Goal: Transaction & Acquisition: Purchase product/service

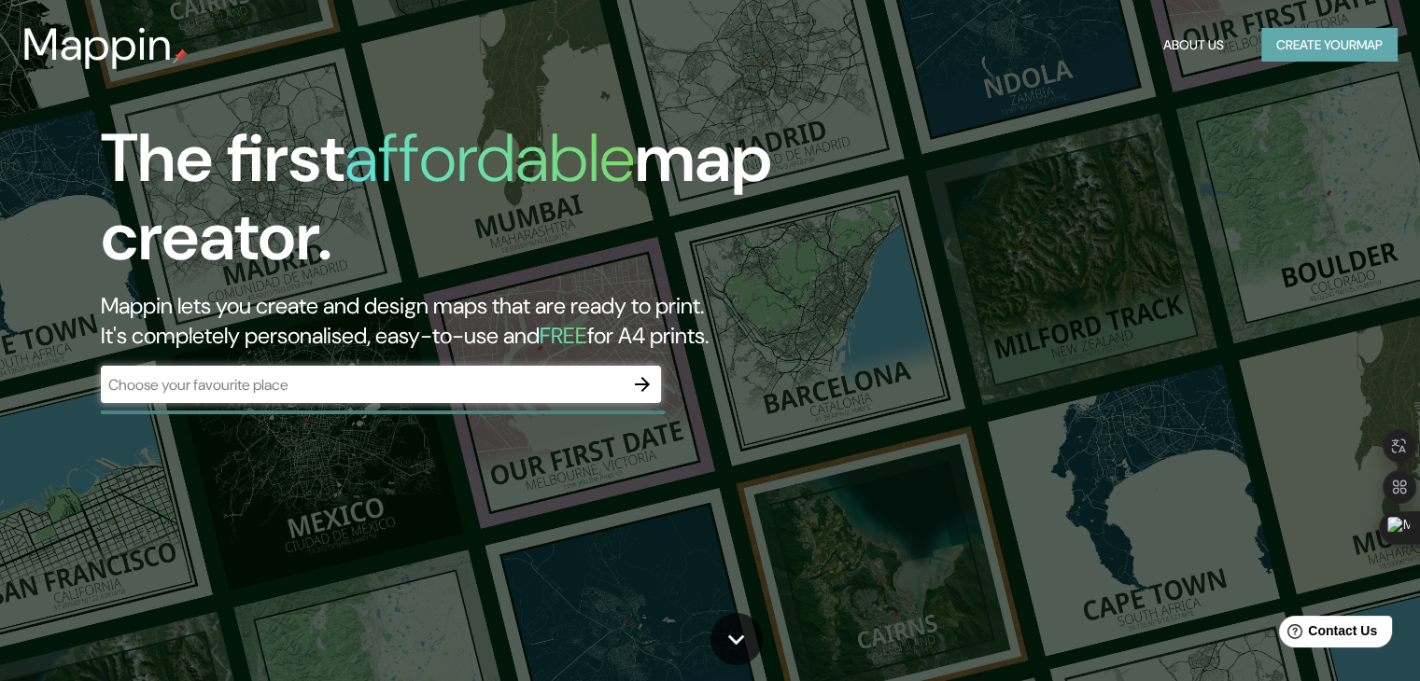
click at [1295, 51] on button "Create your map" at bounding box center [1329, 45] width 136 height 35
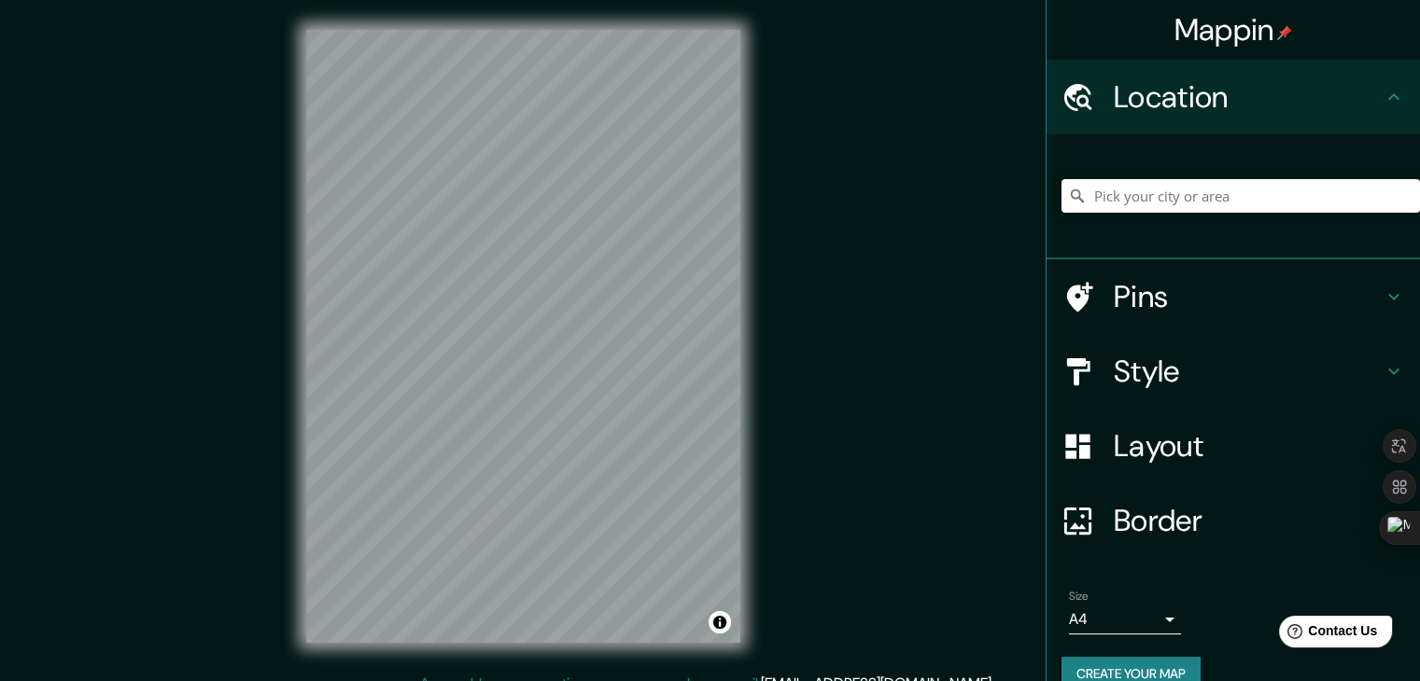
click at [1237, 447] on h4 "Layout" at bounding box center [1248, 446] width 269 height 37
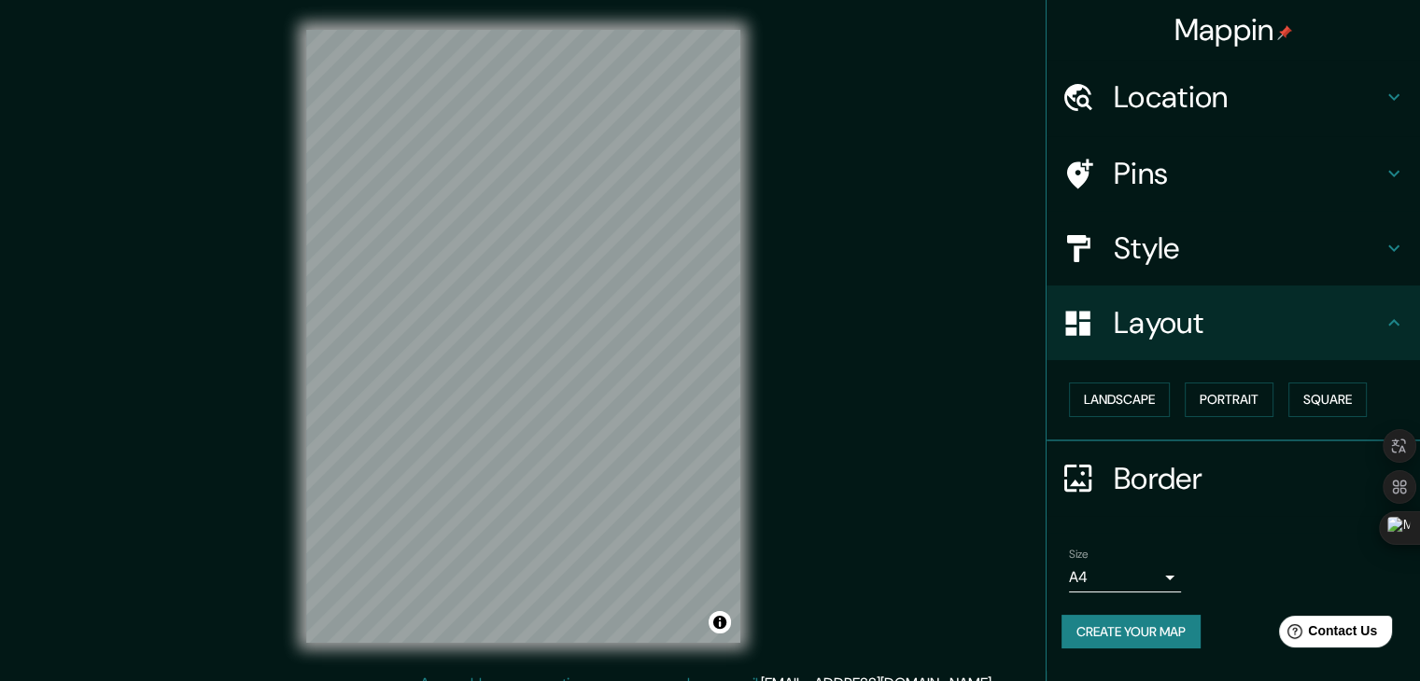
click at [1234, 274] on div "Style" at bounding box center [1232, 248] width 373 height 75
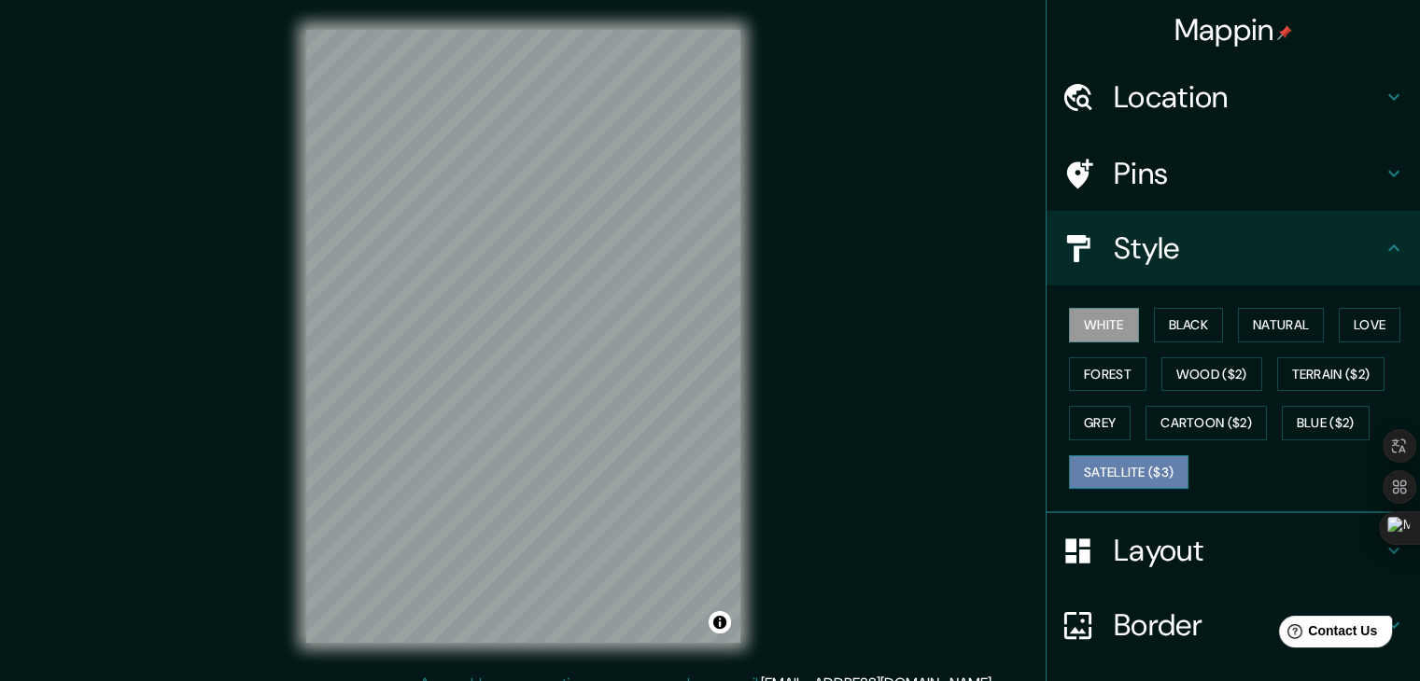
click at [1168, 477] on button "Satellite ($3)" at bounding box center [1128, 473] width 119 height 35
click at [1082, 417] on button "Grey" at bounding box center [1100, 423] width 62 height 35
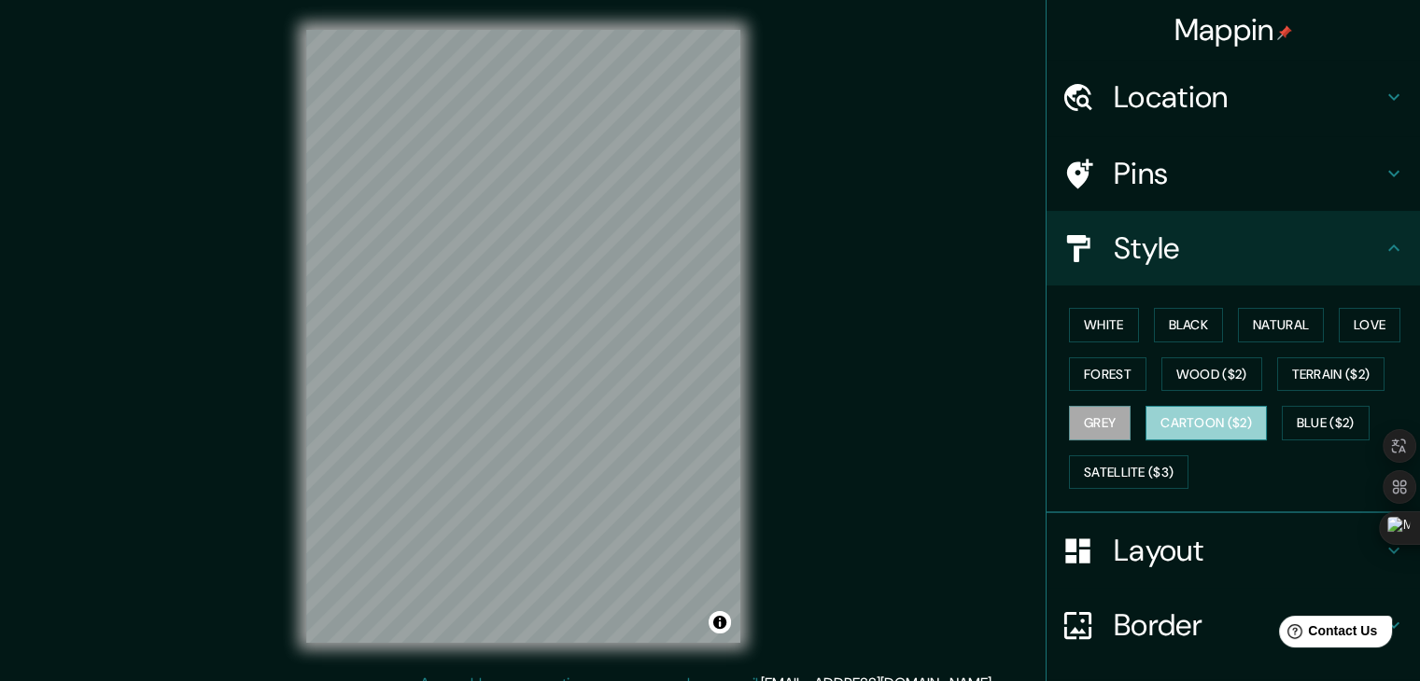
click at [1200, 430] on button "Cartoon ($2)" at bounding box center [1205, 423] width 121 height 35
click at [1306, 427] on button "Blue ($2)" at bounding box center [1326, 423] width 88 height 35
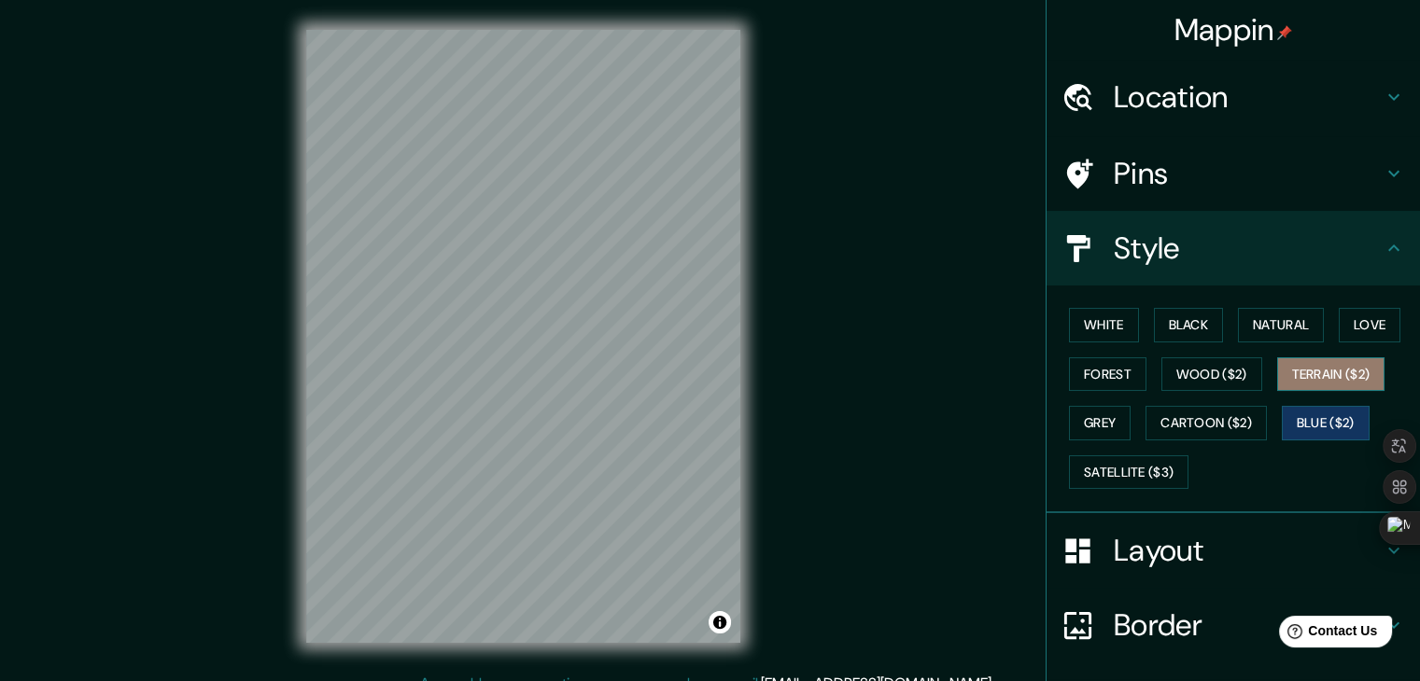
click at [1315, 379] on button "Terrain ($2)" at bounding box center [1331, 375] width 108 height 35
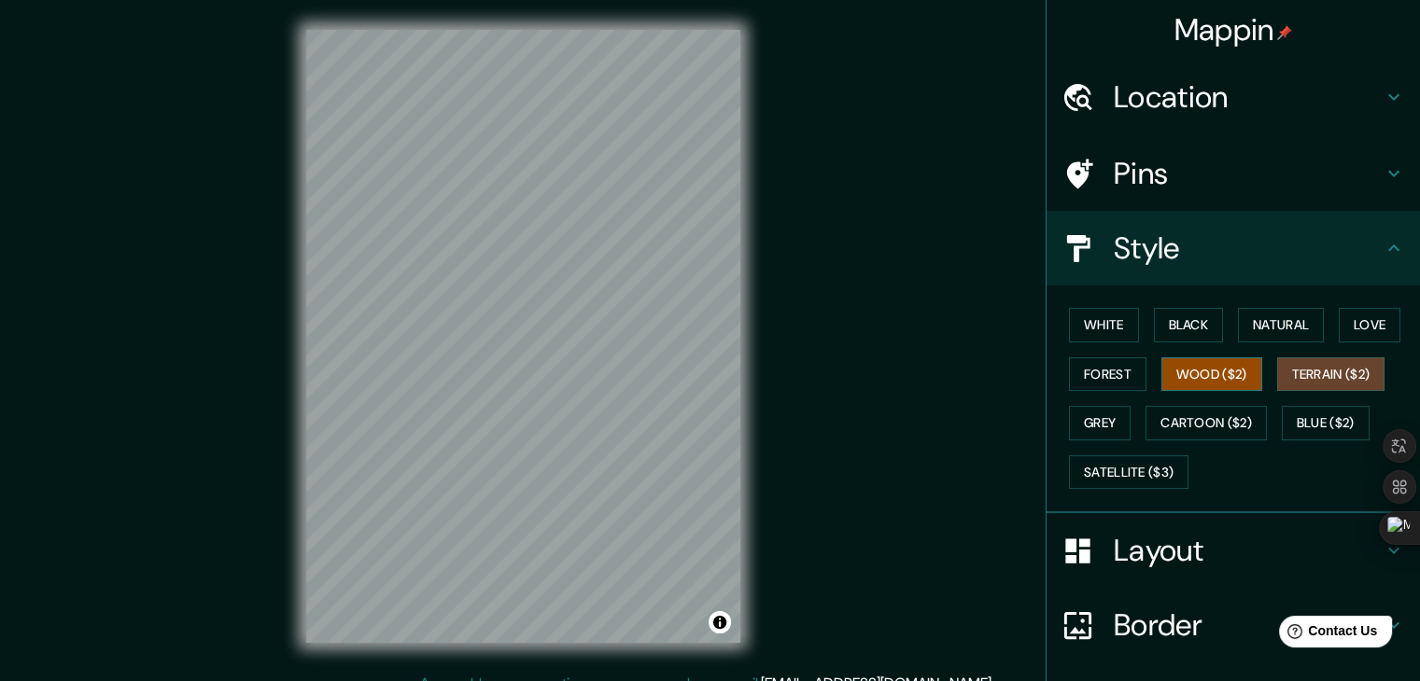
click at [1202, 375] on button "Wood ($2)" at bounding box center [1211, 375] width 101 height 35
click at [1101, 373] on button "Forest" at bounding box center [1107, 375] width 77 height 35
click at [1161, 358] on button "Wood ($2)" at bounding box center [1211, 375] width 101 height 35
click at [1069, 369] on button "Forest" at bounding box center [1107, 375] width 77 height 35
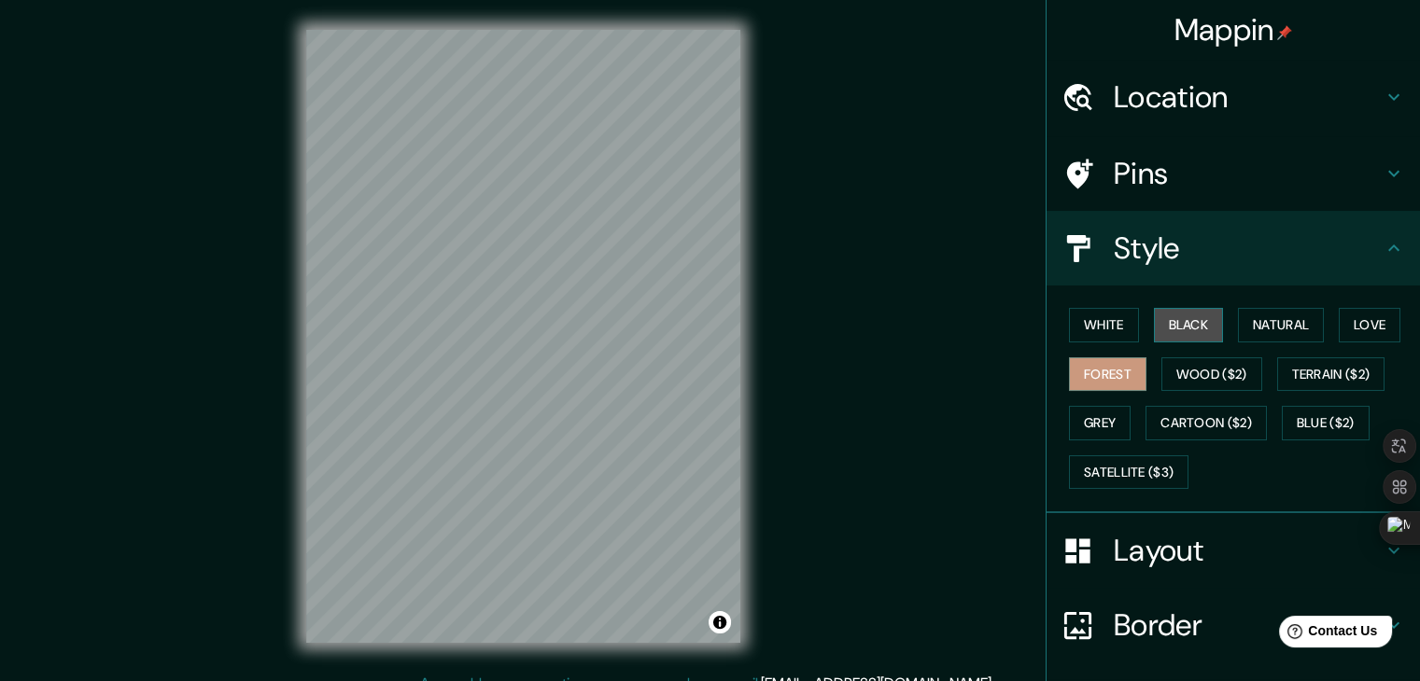
click at [1192, 334] on button "Black" at bounding box center [1189, 325] width 70 height 35
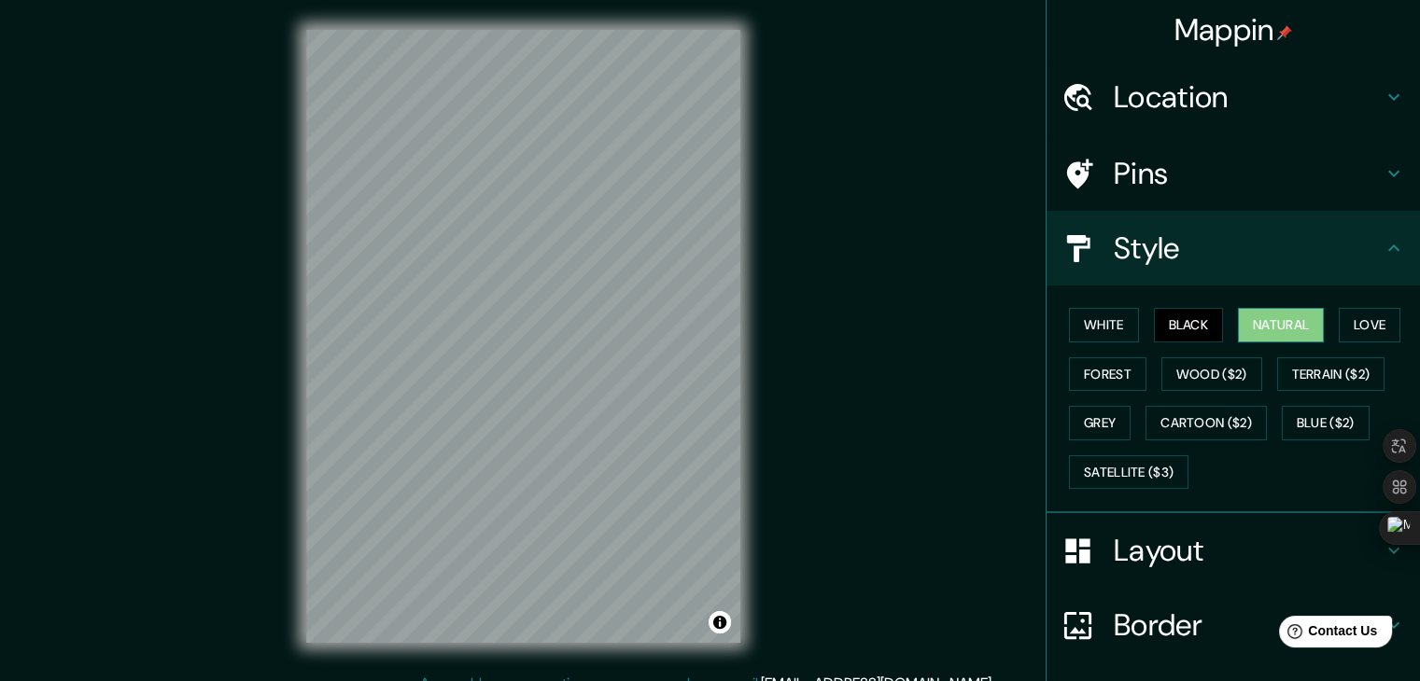
click at [1265, 331] on button "Natural" at bounding box center [1281, 325] width 86 height 35
click at [1381, 327] on button "Love" at bounding box center [1370, 325] width 62 height 35
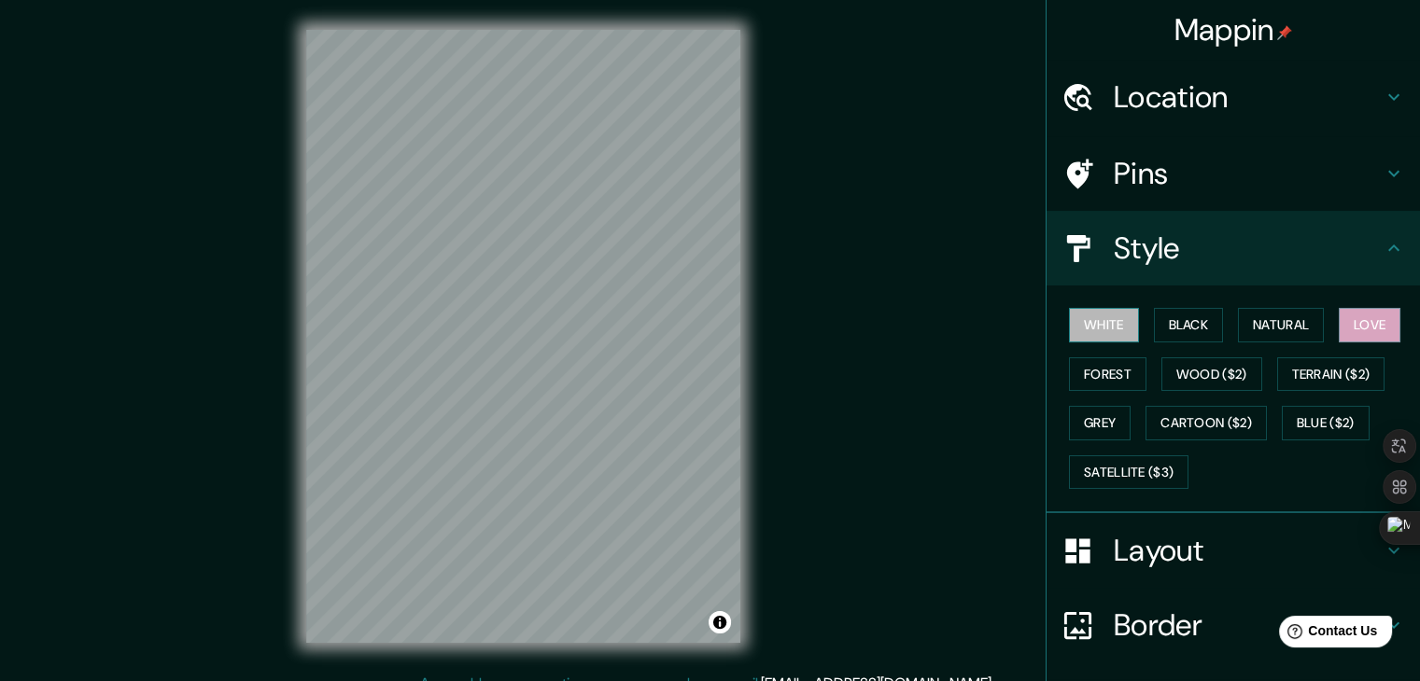
click at [1101, 318] on button "White" at bounding box center [1104, 325] width 70 height 35
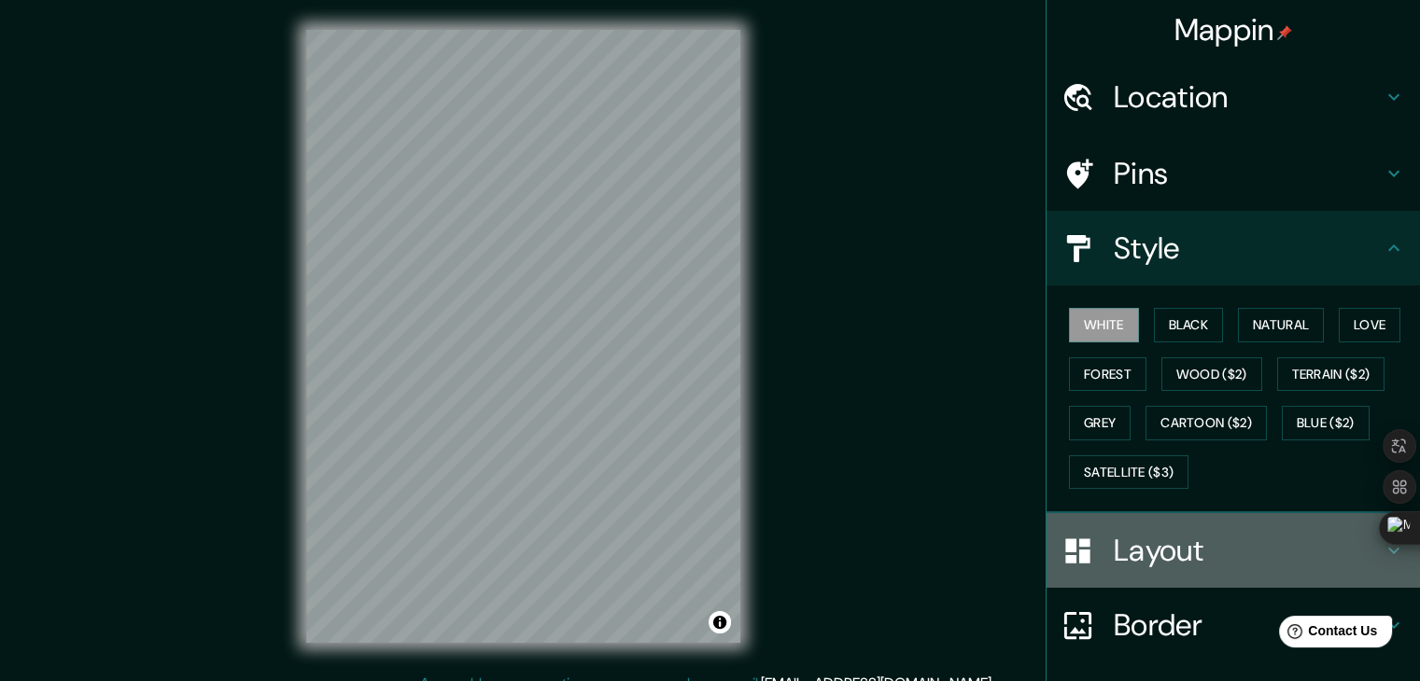
click at [1213, 525] on div "Layout" at bounding box center [1232, 550] width 373 height 75
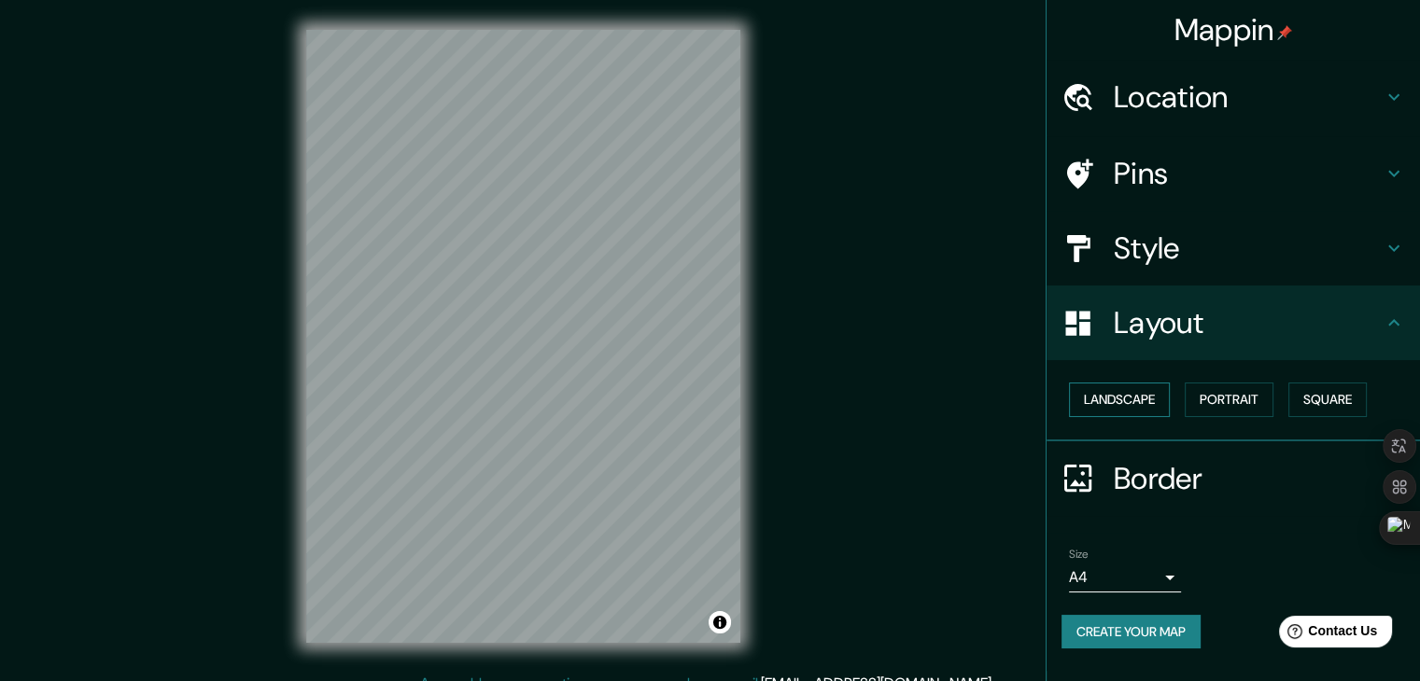
click at [1145, 406] on button "Landscape" at bounding box center [1119, 400] width 101 height 35
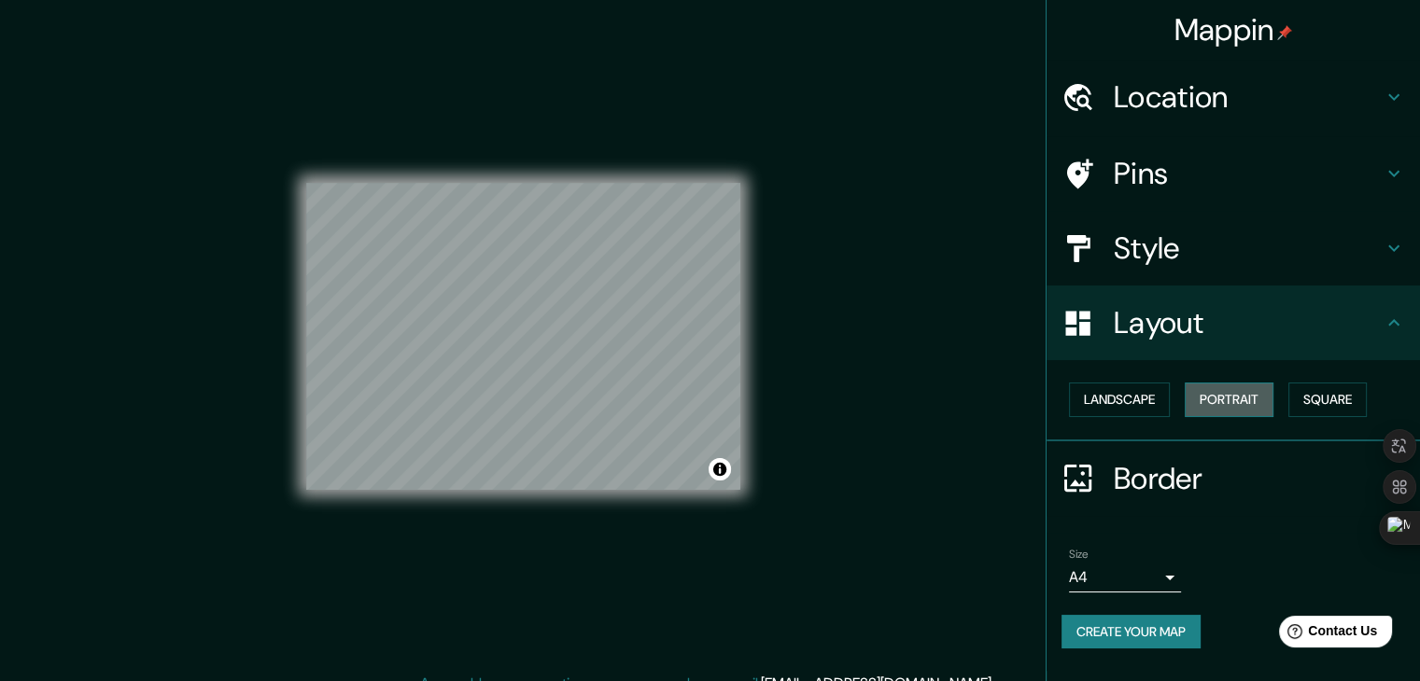
click at [1202, 403] on button "Portrait" at bounding box center [1229, 400] width 89 height 35
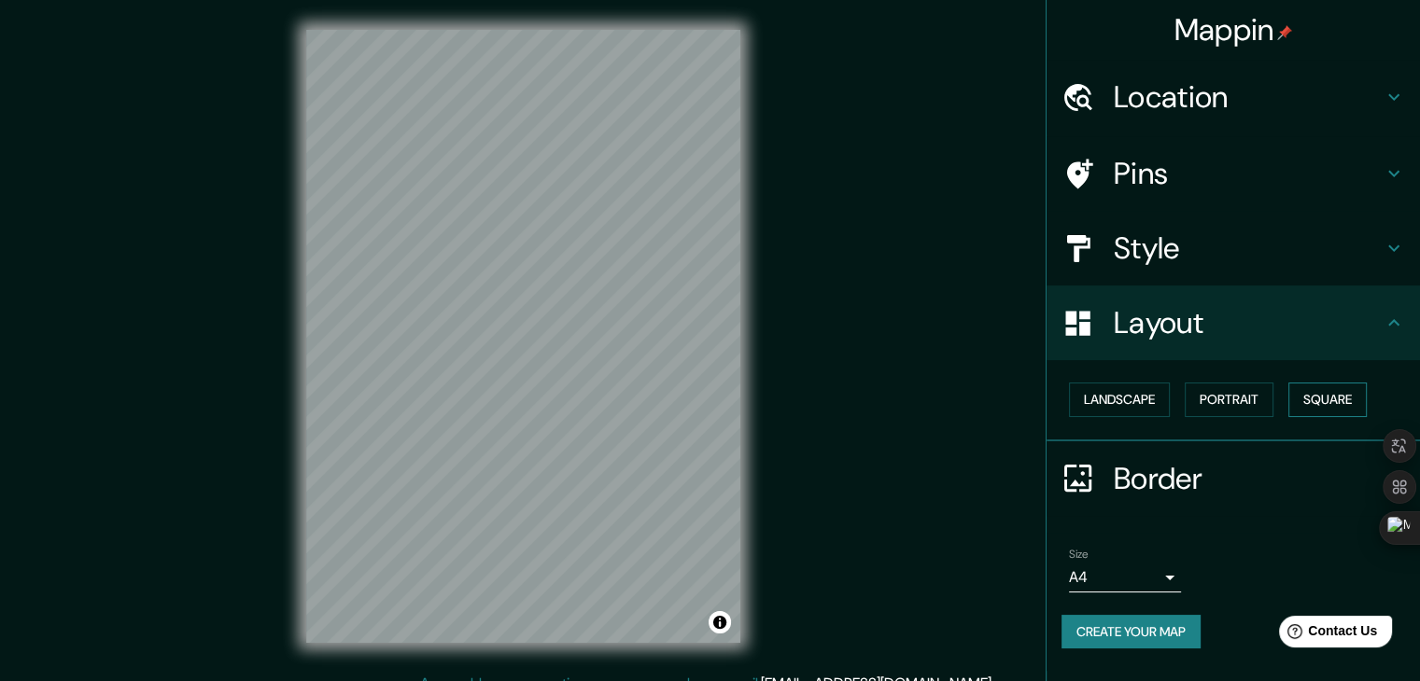
click at [1322, 398] on button "Square" at bounding box center [1327, 400] width 78 height 35
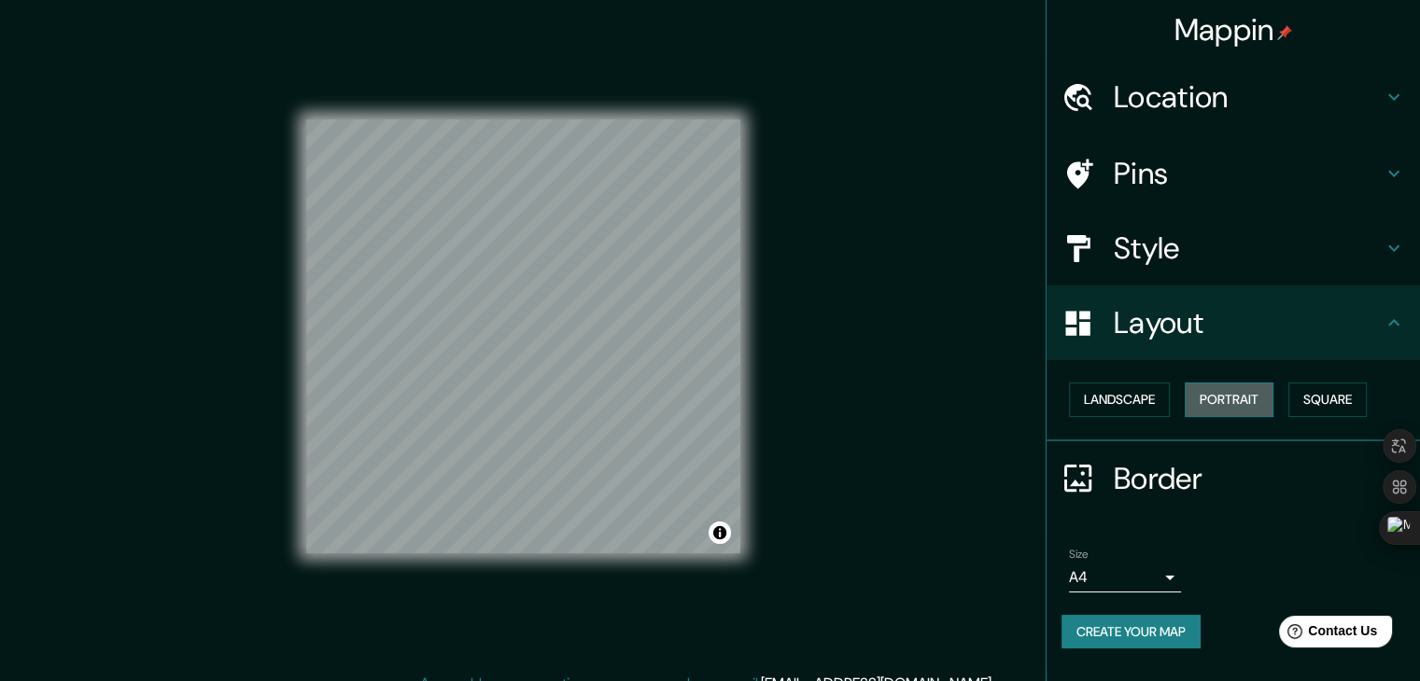
click at [1236, 400] on button "Portrait" at bounding box center [1229, 400] width 89 height 35
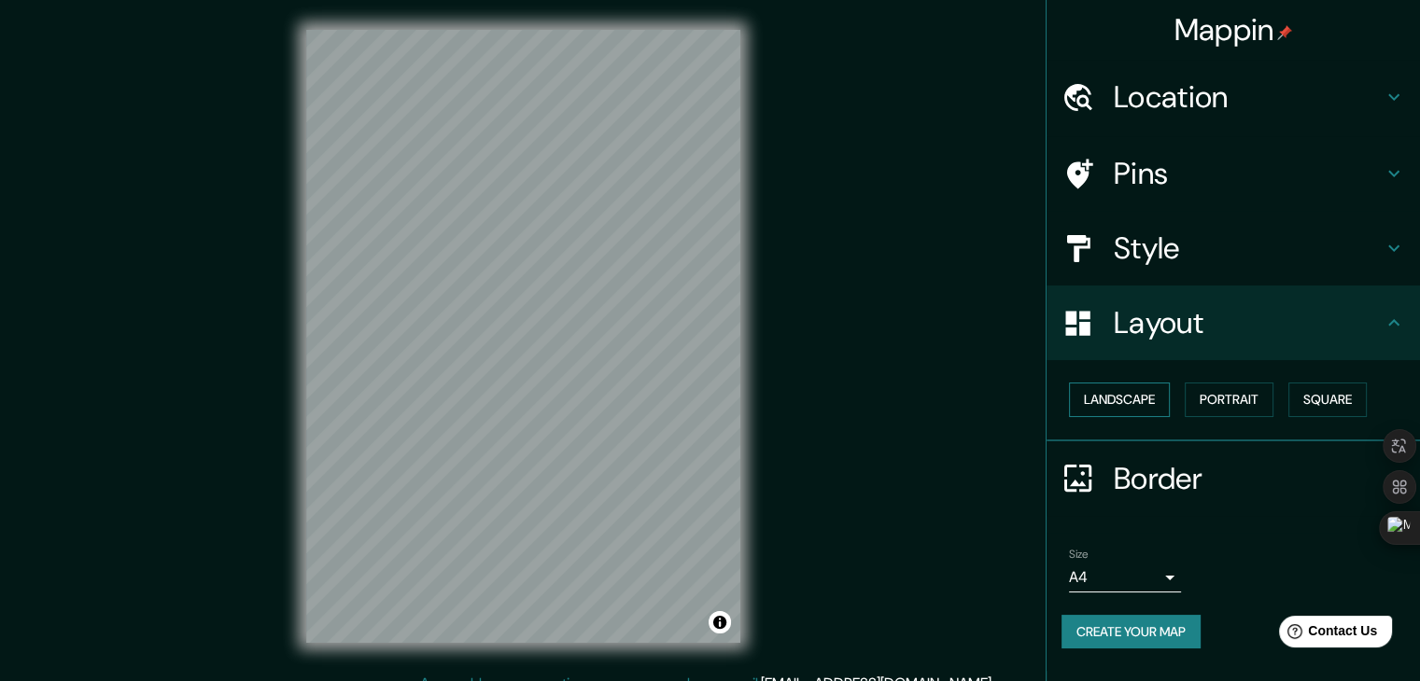
click at [1143, 393] on button "Landscape" at bounding box center [1119, 400] width 101 height 35
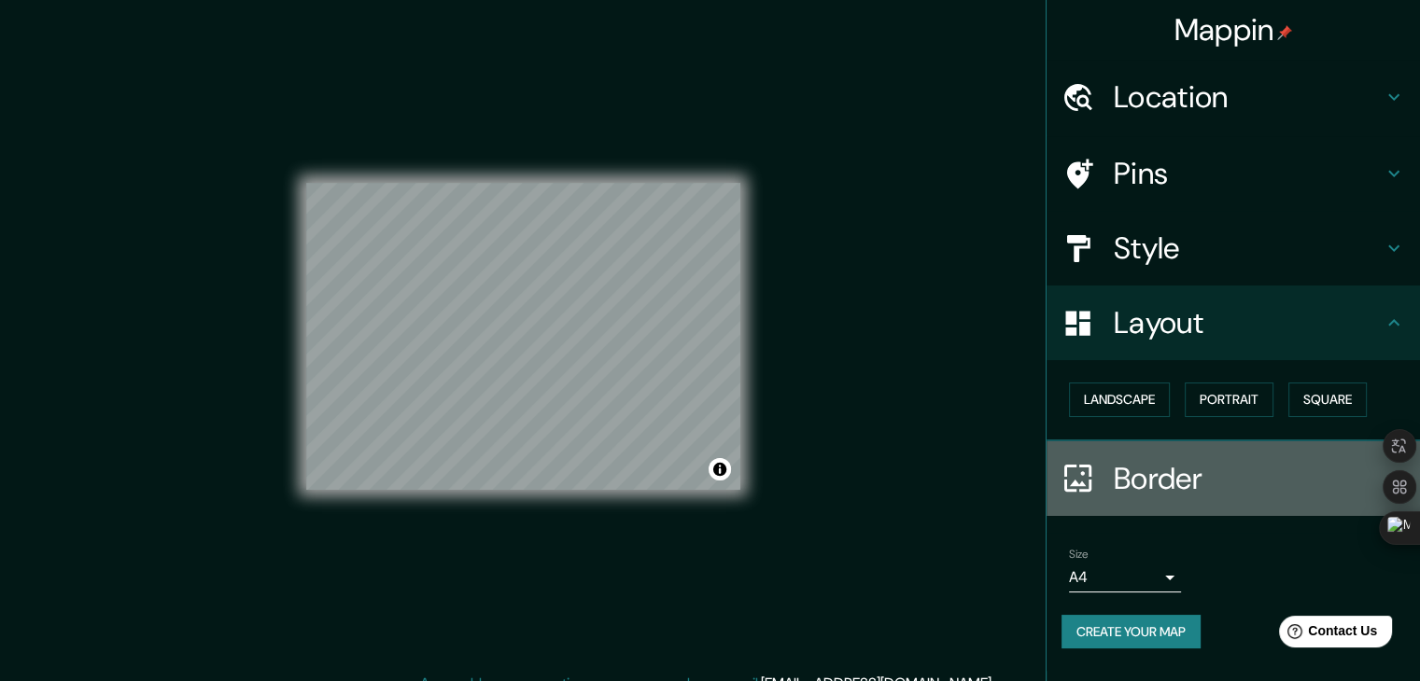
click at [1167, 471] on h4 "Border" at bounding box center [1248, 478] width 269 height 37
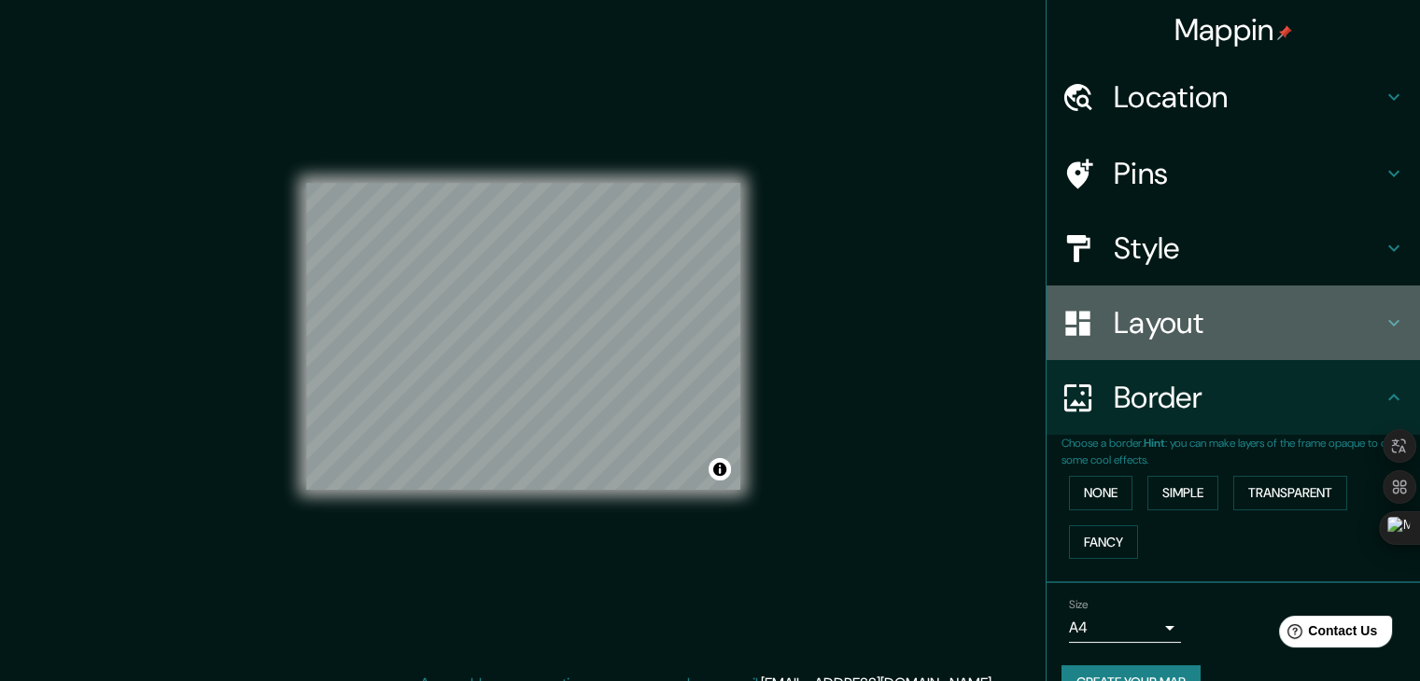
click at [1333, 355] on div "Layout" at bounding box center [1232, 323] width 373 height 75
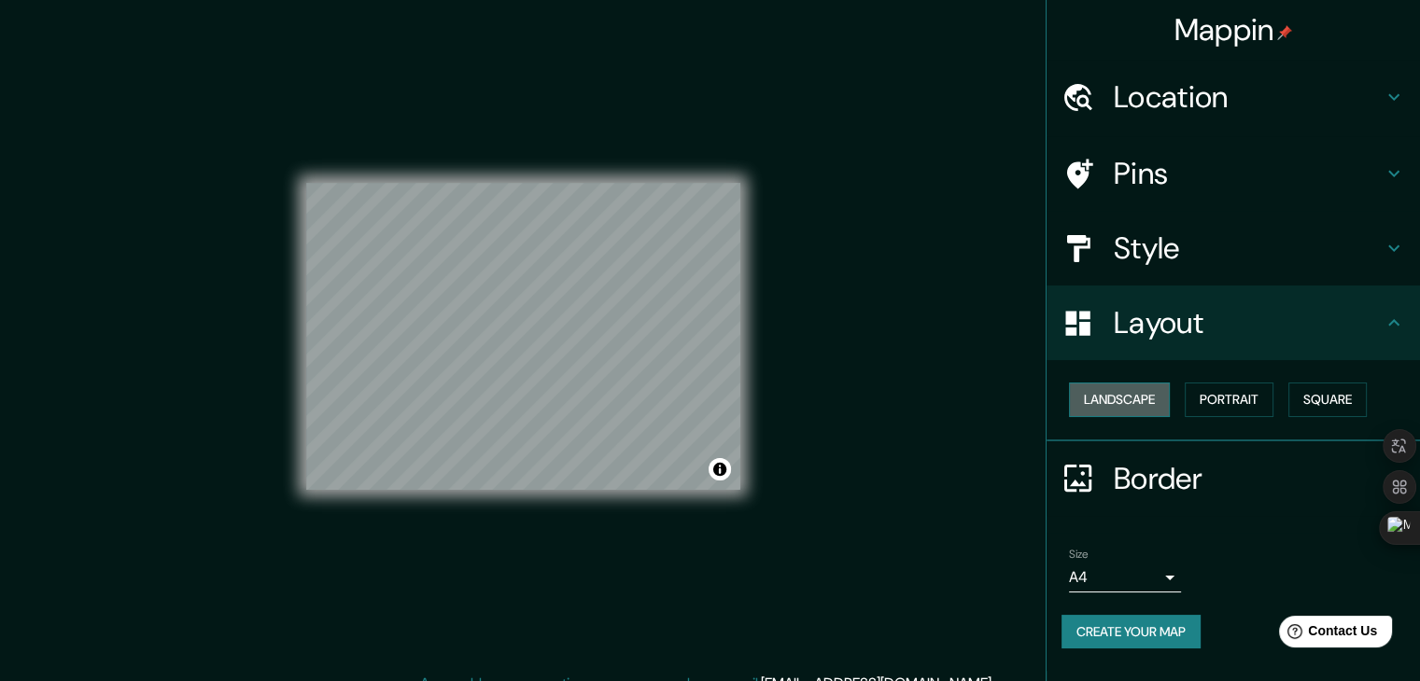
click at [1129, 391] on button "Landscape" at bounding box center [1119, 400] width 101 height 35
click at [1217, 398] on button "Portrait" at bounding box center [1229, 400] width 89 height 35
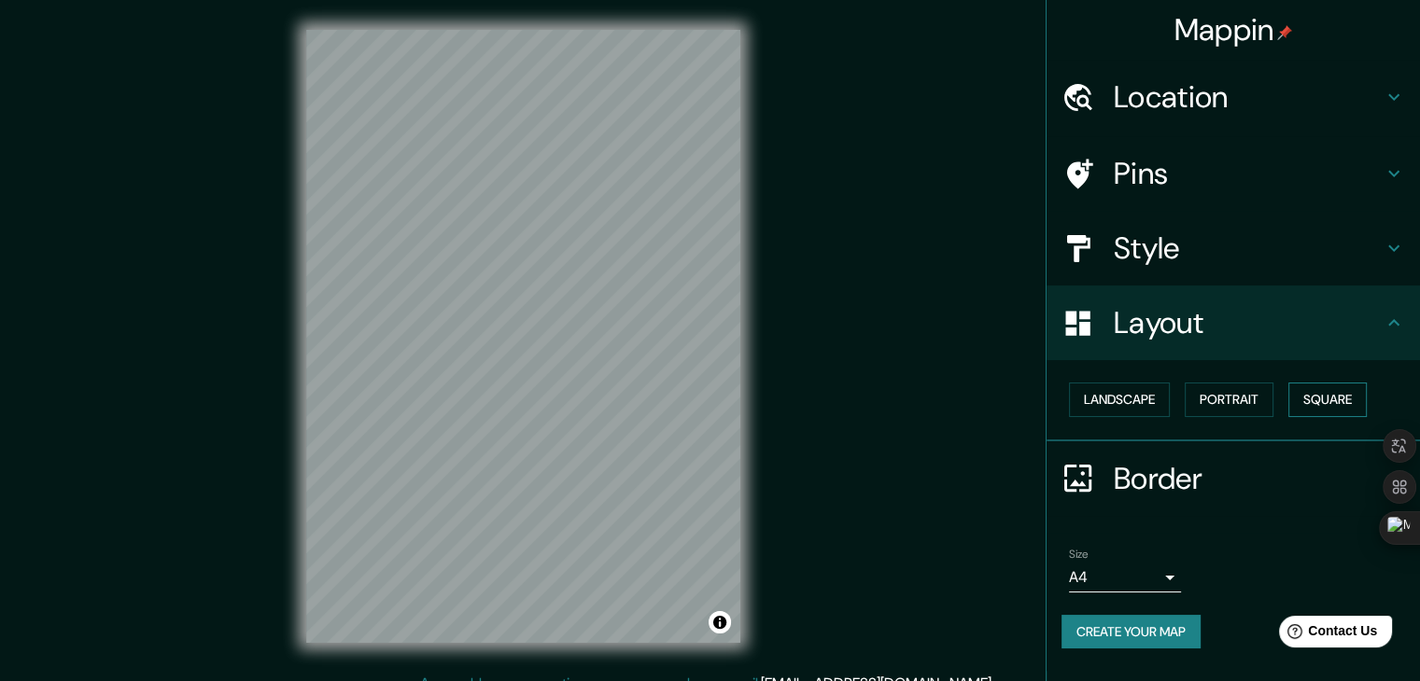
click at [1330, 393] on button "Square" at bounding box center [1327, 400] width 78 height 35
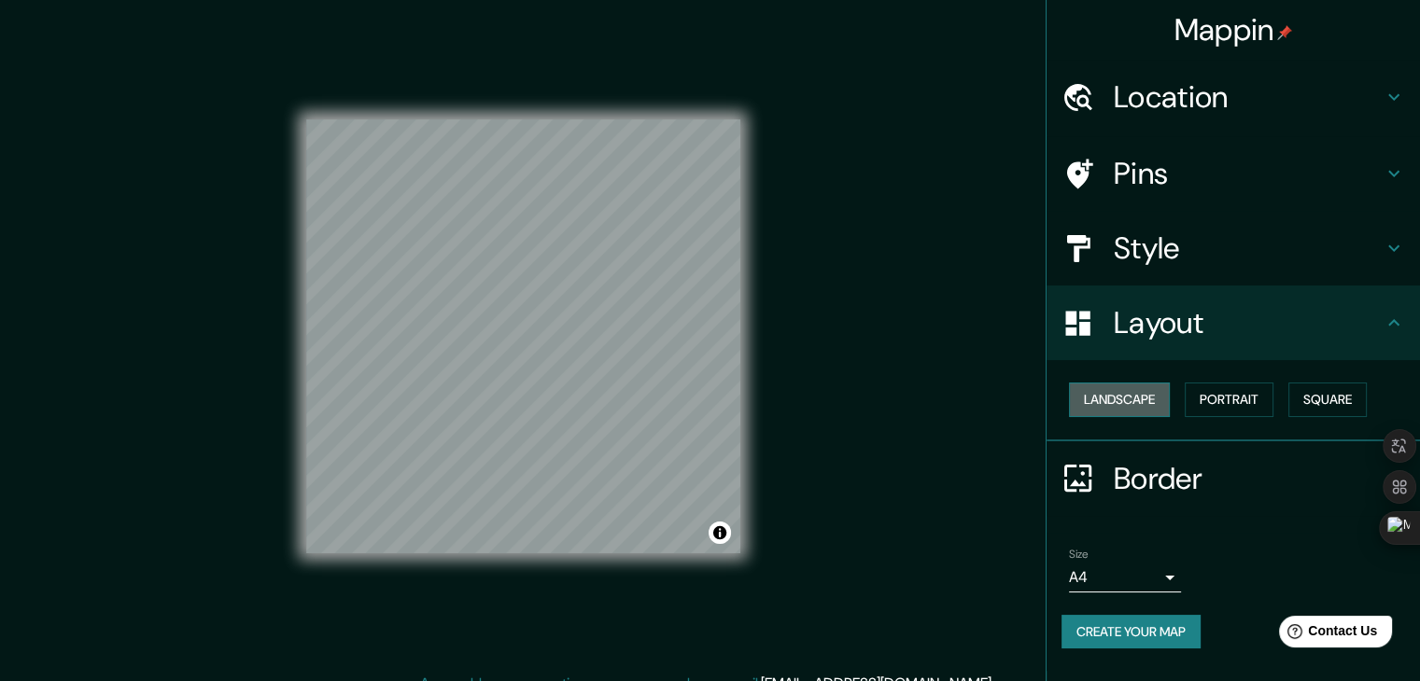
click at [1129, 404] on button "Landscape" at bounding box center [1119, 400] width 101 height 35
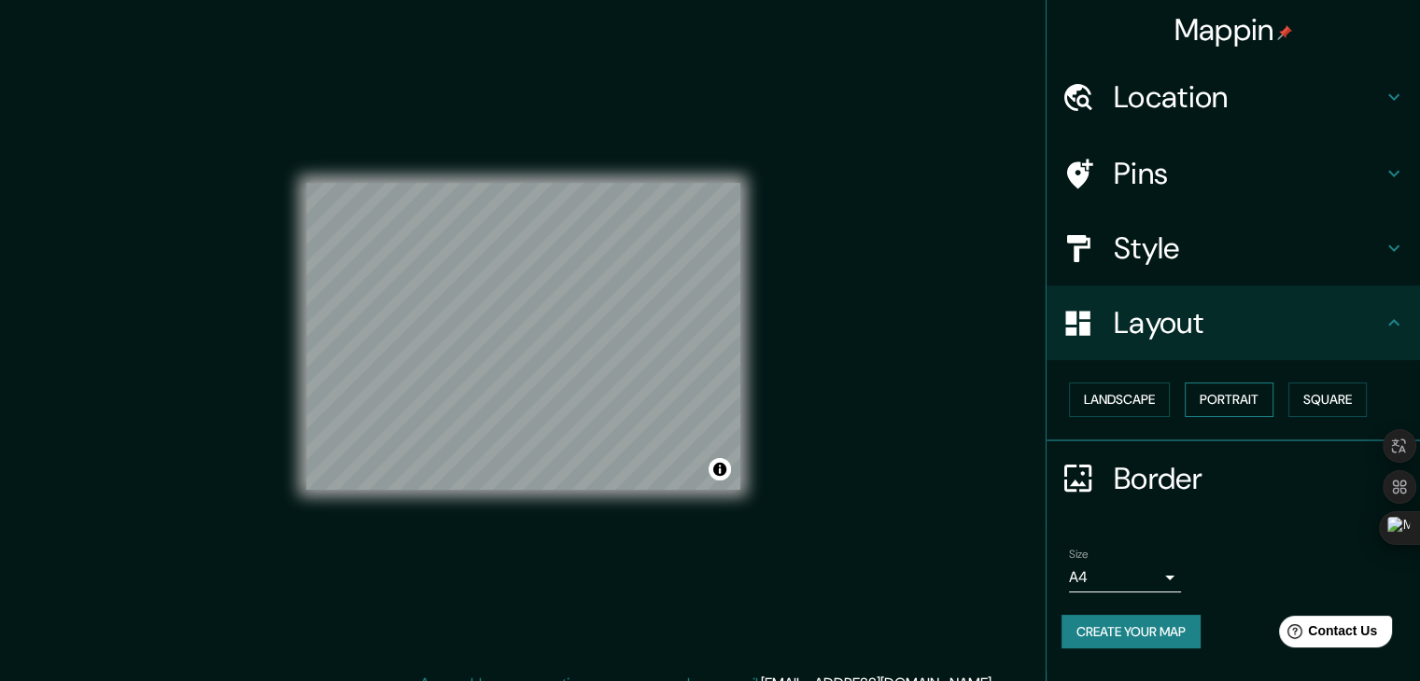
click at [1241, 395] on button "Portrait" at bounding box center [1229, 400] width 89 height 35
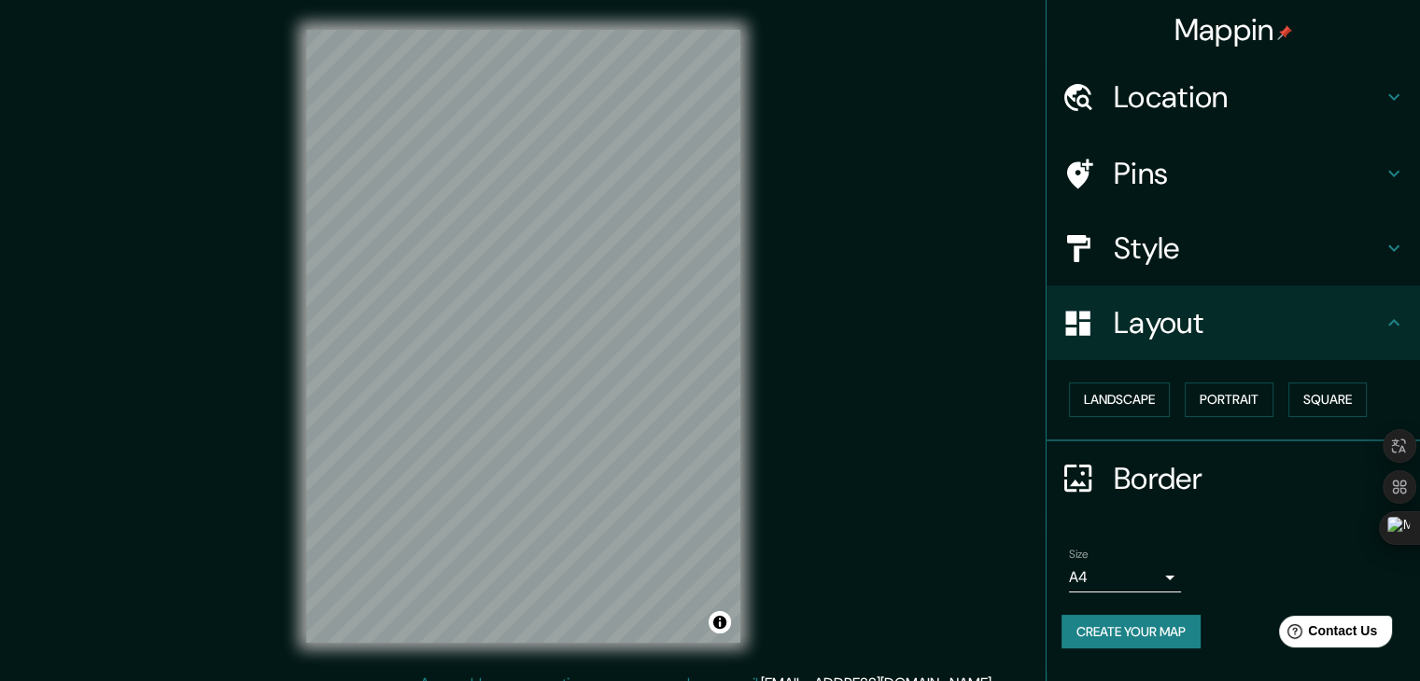
click at [1292, 389] on div "Landscape [GEOGRAPHIC_DATA]" at bounding box center [1240, 399] width 358 height 49
click at [1292, 333] on h4 "Layout" at bounding box center [1248, 322] width 269 height 37
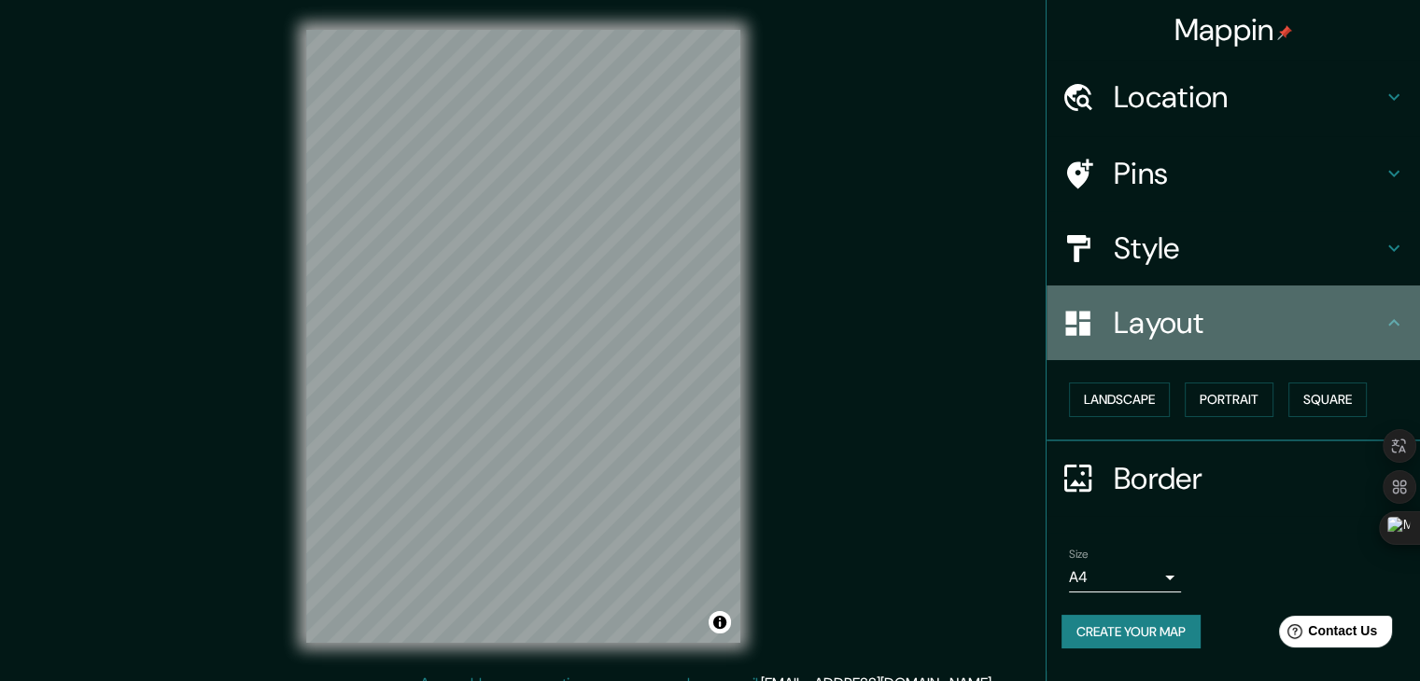
click at [1384, 315] on icon at bounding box center [1393, 323] width 22 height 22
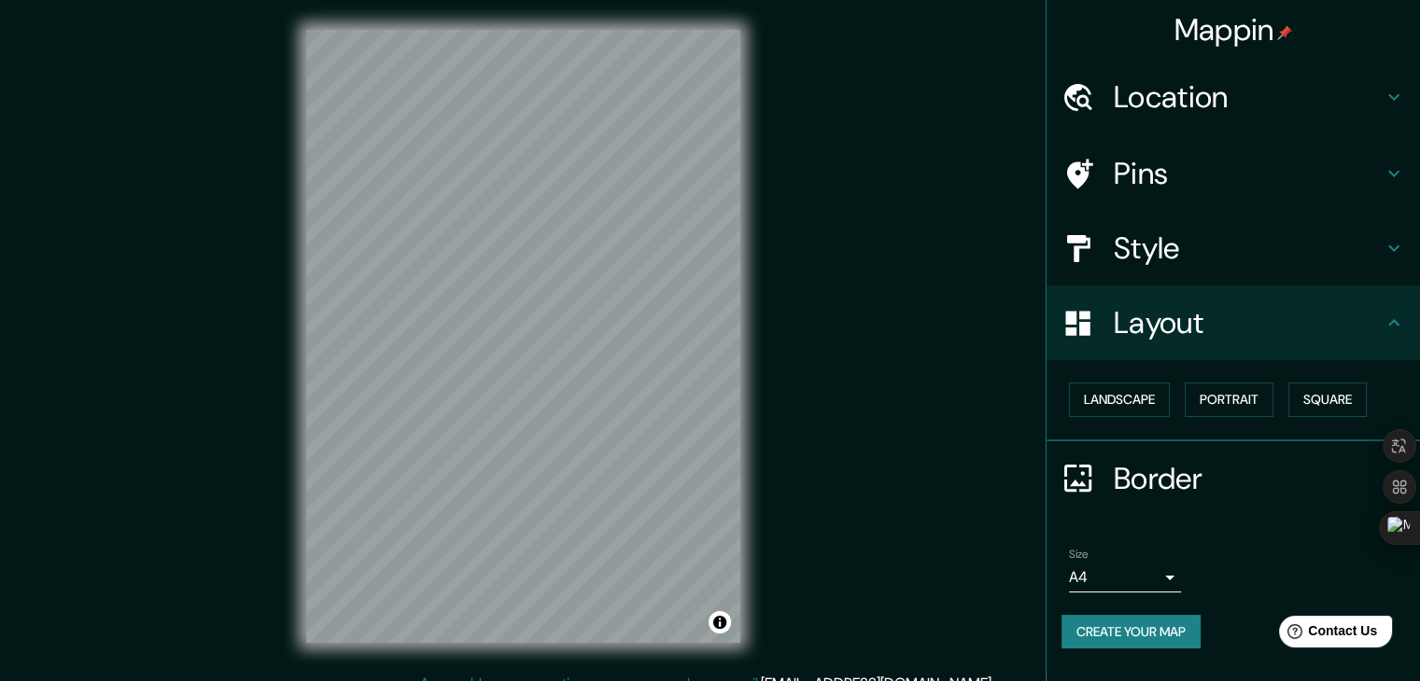
click at [1389, 255] on icon at bounding box center [1393, 248] width 22 height 22
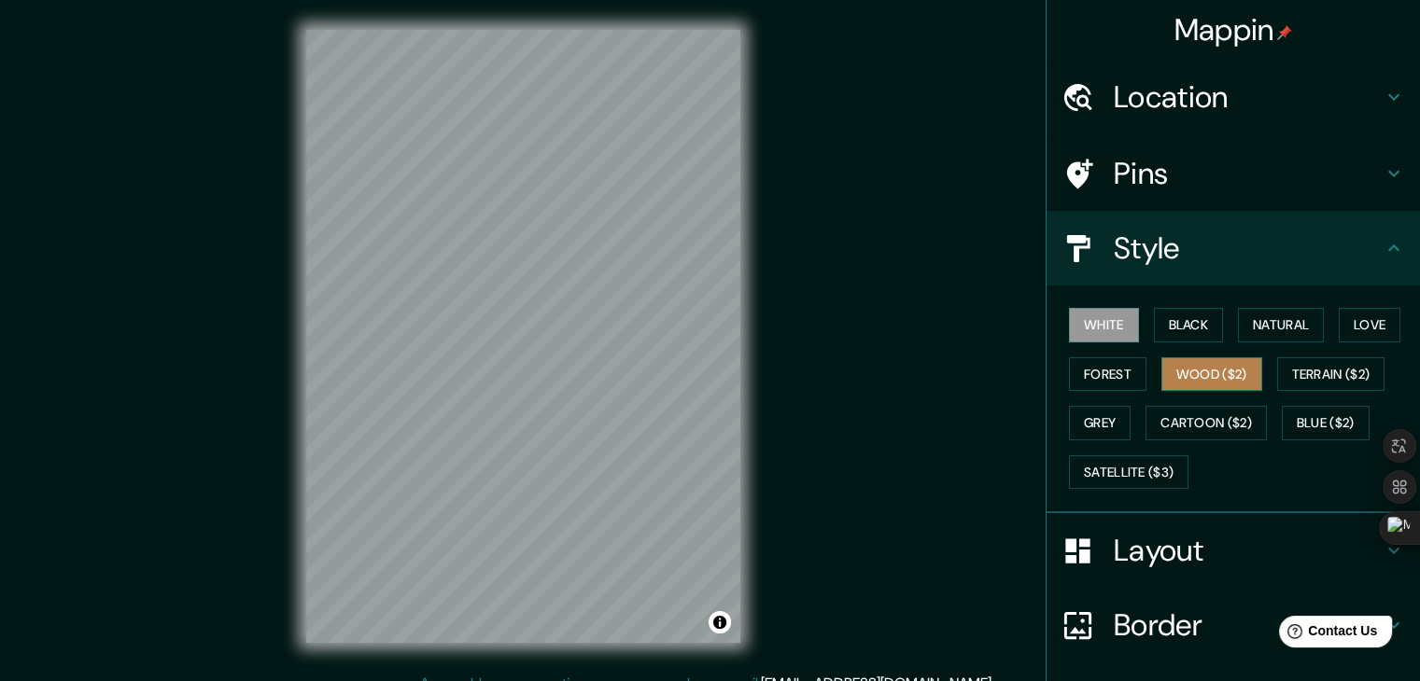
click at [1161, 386] on button "Wood ($2)" at bounding box center [1211, 375] width 101 height 35
